Goal: Transaction & Acquisition: Subscribe to service/newsletter

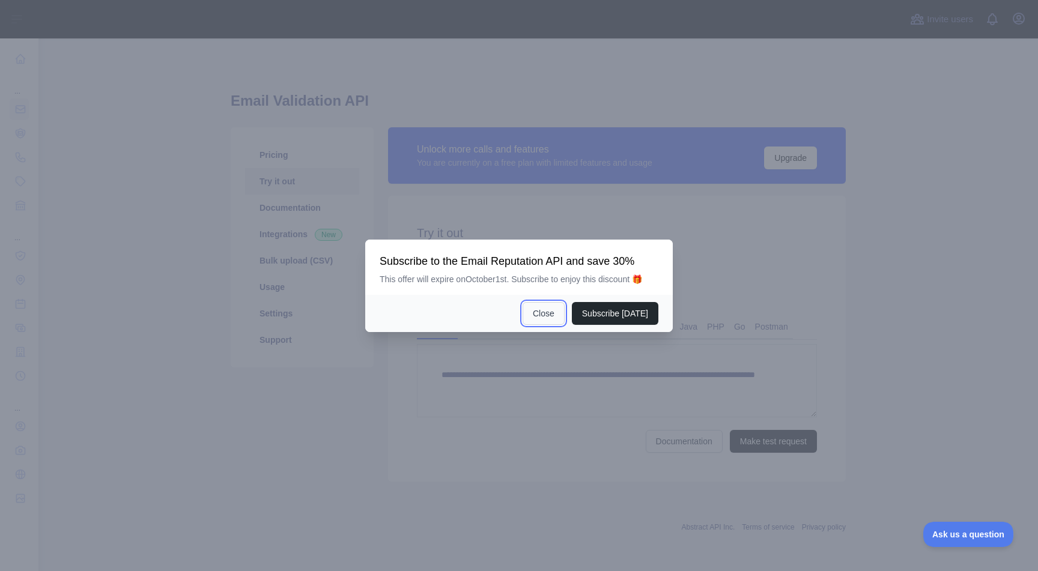
click at [544, 314] on button "Close" at bounding box center [544, 313] width 42 height 23
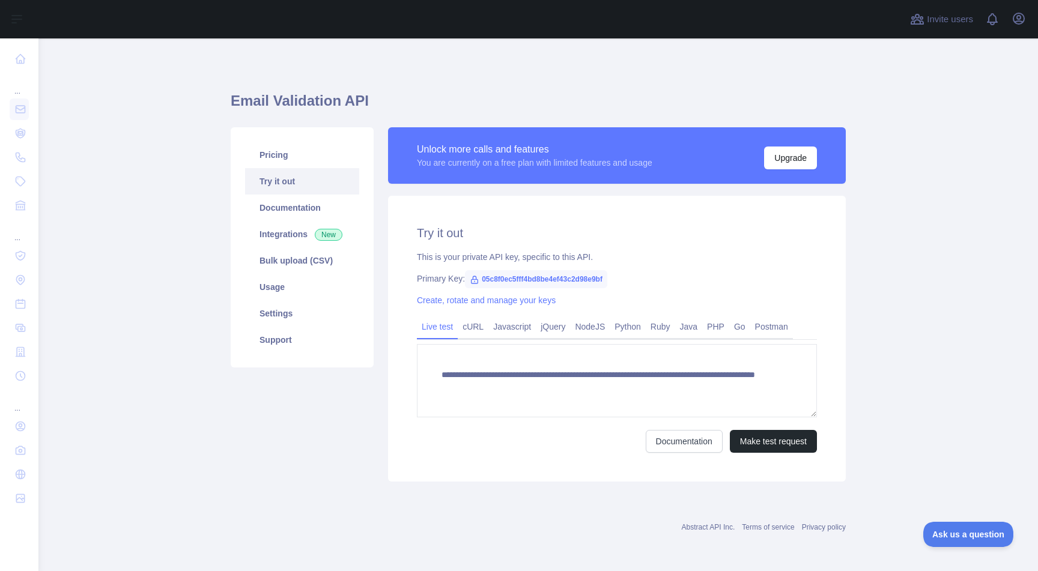
click at [333, 456] on div "Pricing Try it out Documentation Integrations New Bulk upload (CSV) Usage Setti…" at bounding box center [301, 304] width 157 height 354
click at [303, 313] on link "Settings" at bounding box center [302, 313] width 114 height 26
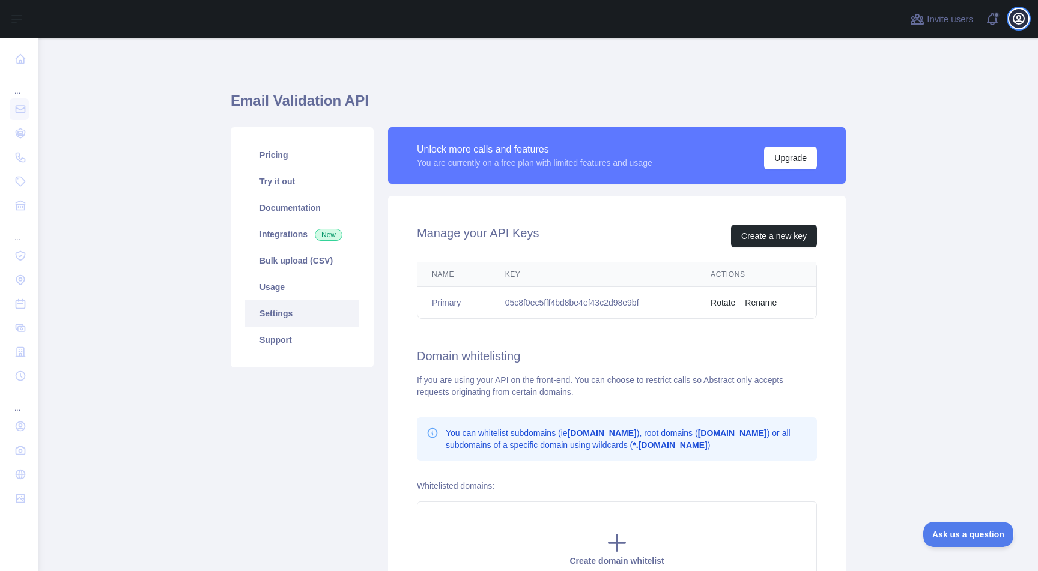
click at [1017, 17] on icon "button" at bounding box center [1018, 18] width 11 height 11
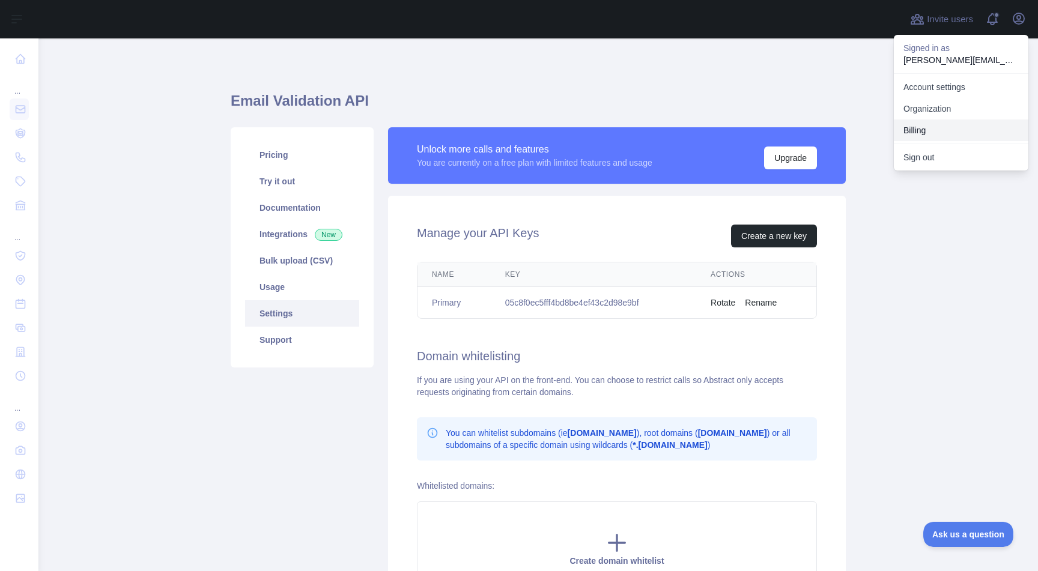
click at [934, 121] on button "Billing" at bounding box center [961, 131] width 135 height 22
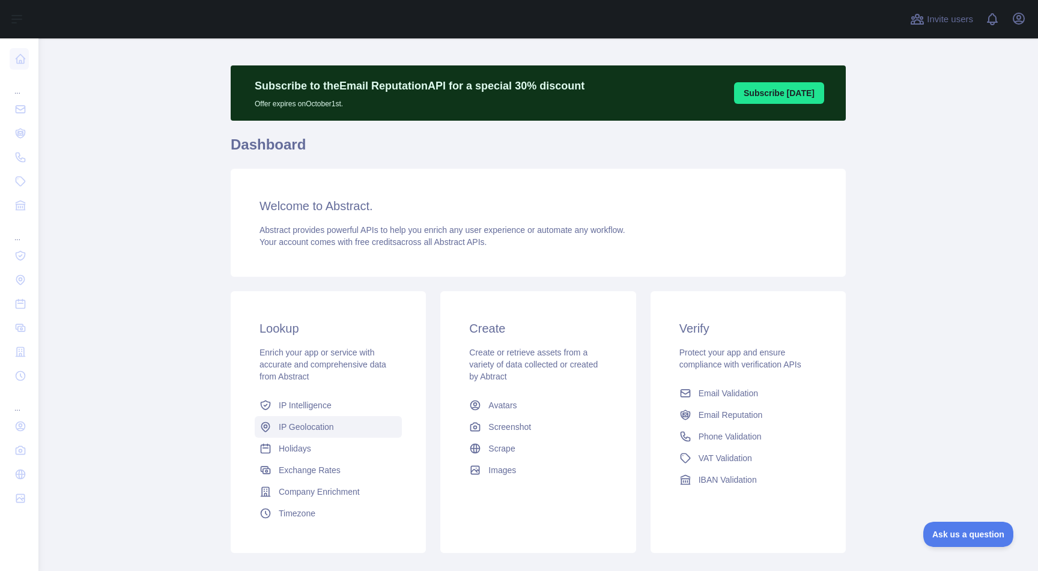
scroll to position [1, 0]
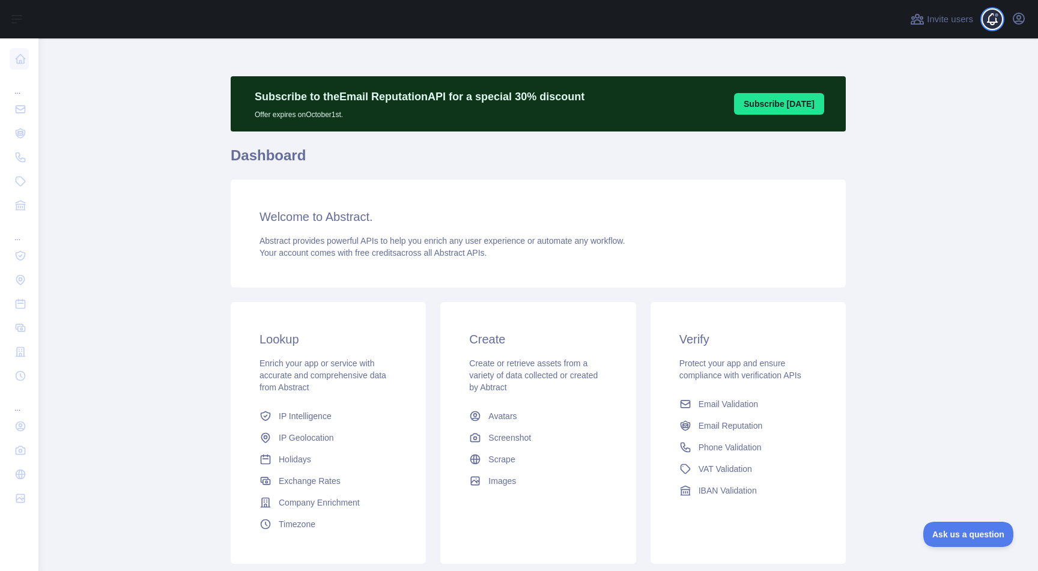
click at [1008, 16] on span at bounding box center [997, 19] width 24 height 38
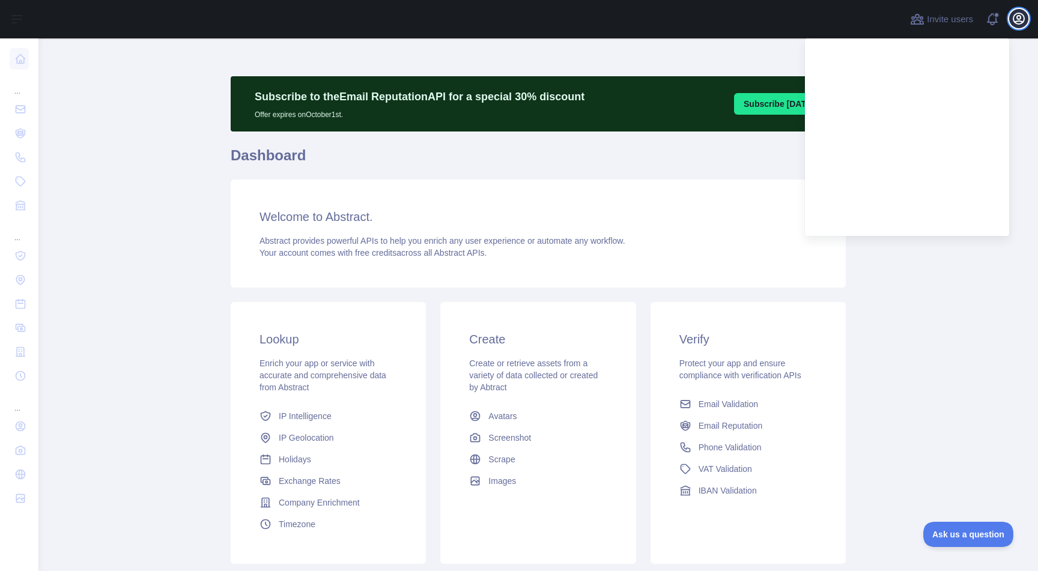
click at [1021, 18] on icon "button" at bounding box center [1018, 18] width 11 height 11
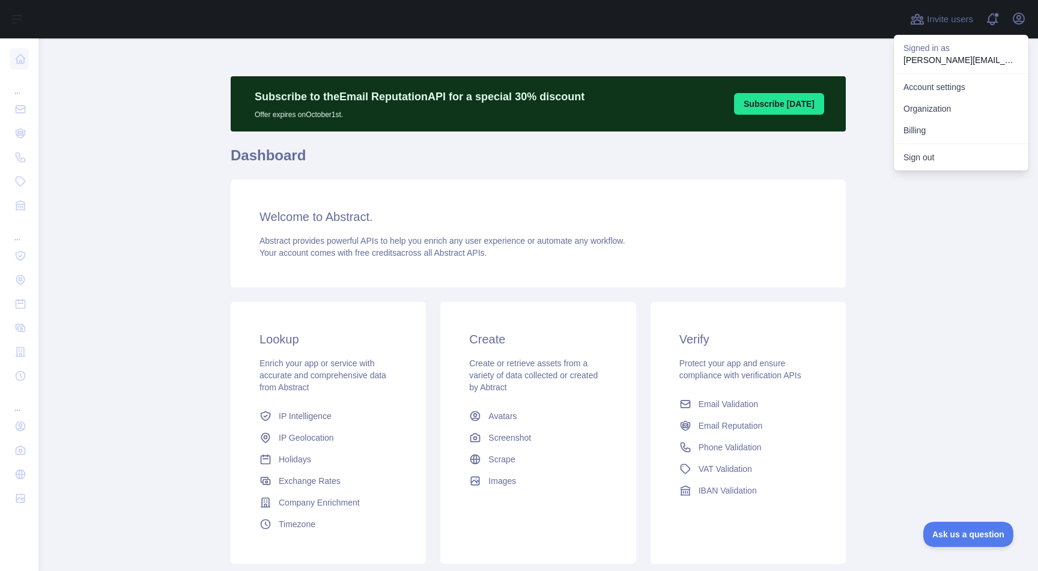
click at [914, 211] on main "Subscribe to the Email Reputation API for a special 30 % discount Offer expires…" at bounding box center [538, 304] width 1000 height 533
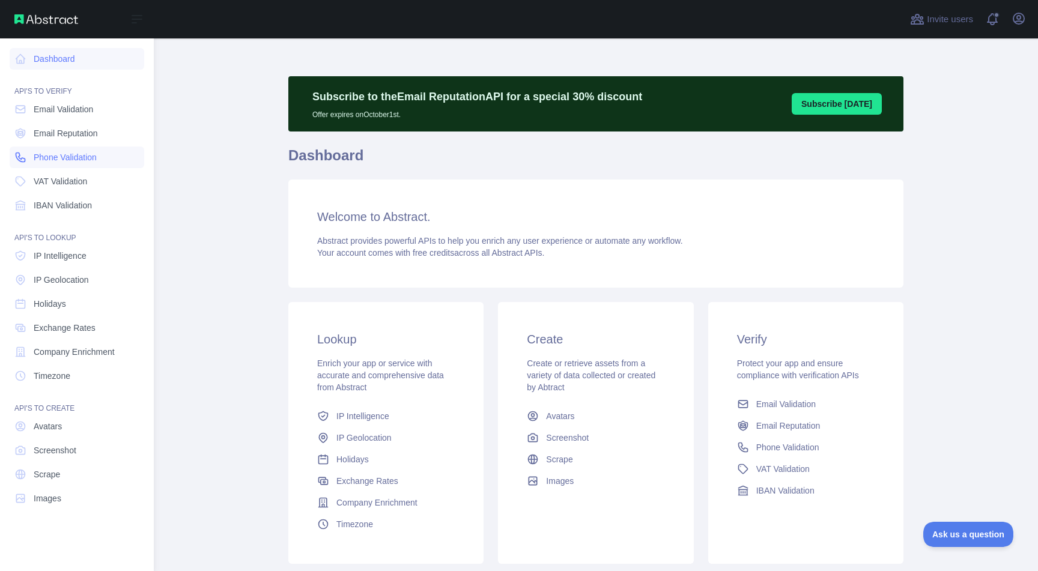
click at [67, 158] on span "Phone Validation" at bounding box center [65, 157] width 63 height 12
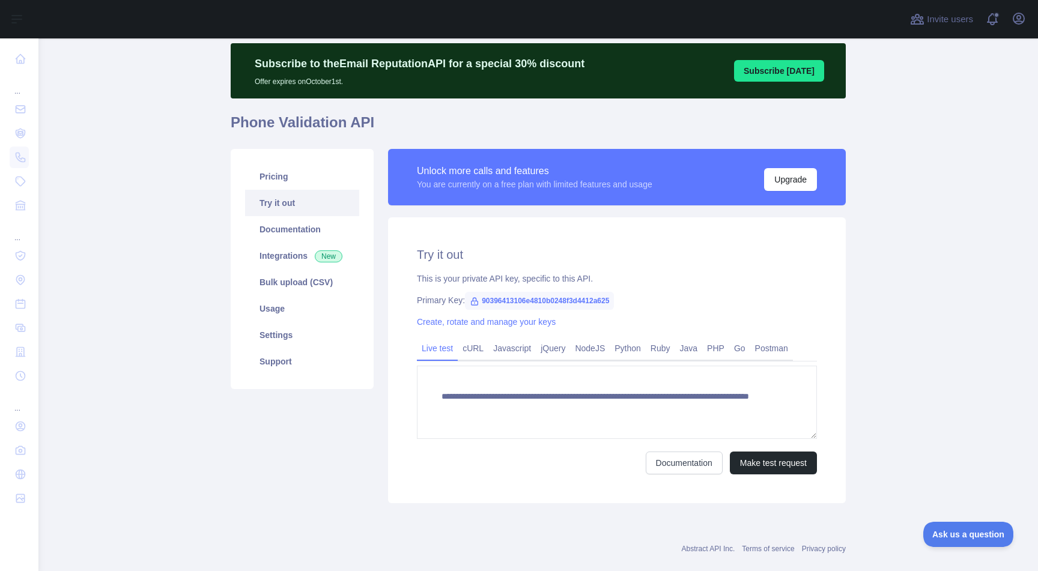
scroll to position [55, 0]
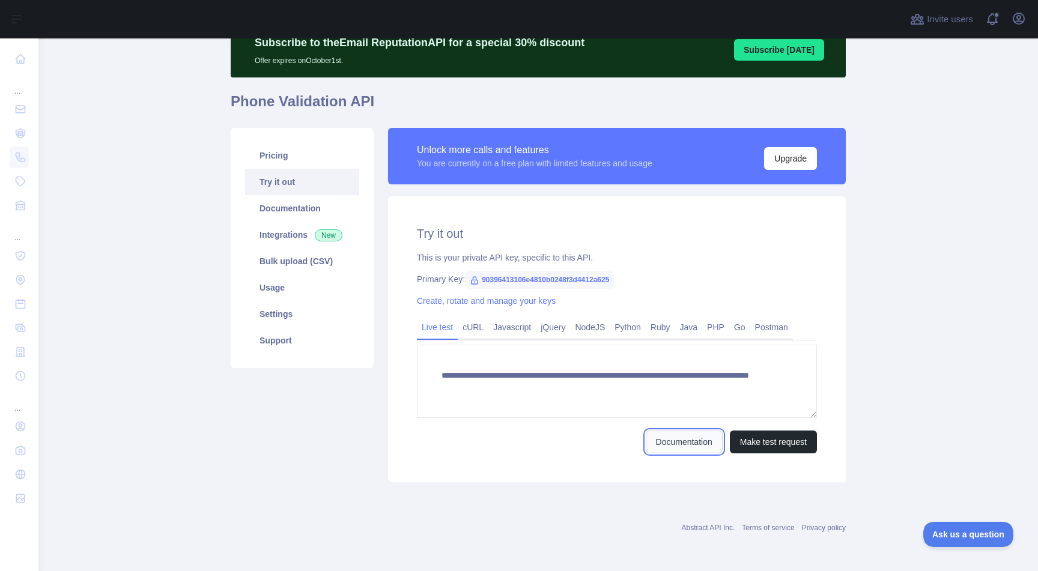
click at [678, 445] on link "Documentation" at bounding box center [684, 442] width 77 height 23
click at [791, 157] on button "Upgrade" at bounding box center [790, 158] width 53 height 23
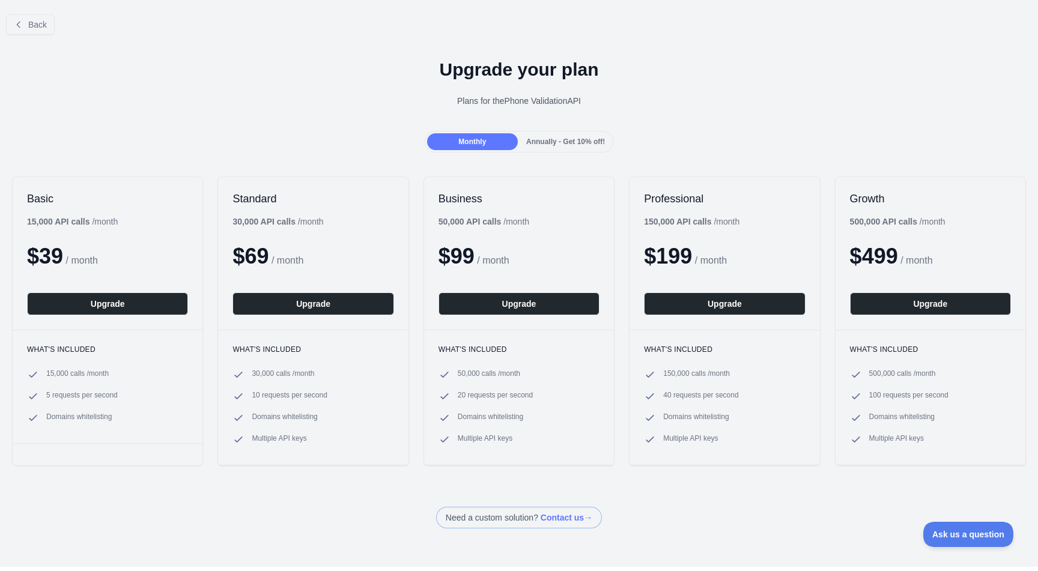
scroll to position [15, 0]
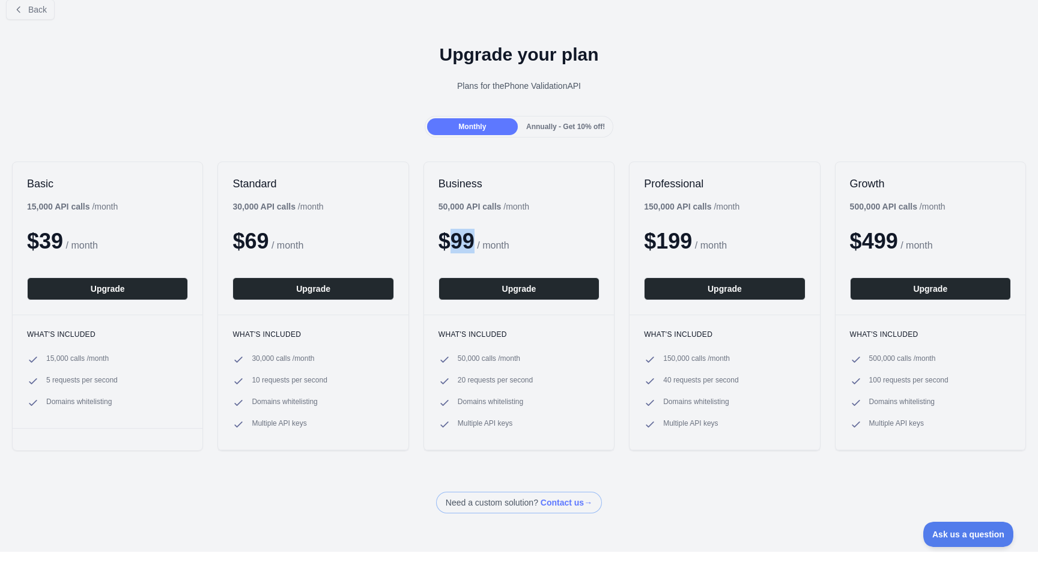
drag, startPoint x: 478, startPoint y: 242, endPoint x: 452, endPoint y: 242, distance: 25.8
click at [452, 242] on span "$ 99" at bounding box center [457, 241] width 36 height 25
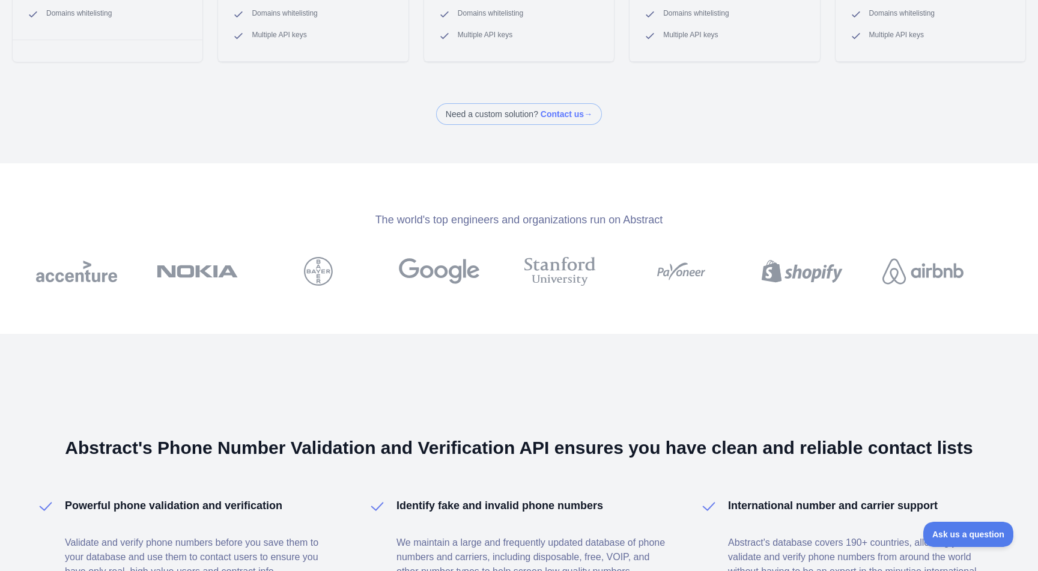
scroll to position [308, 0]
